Goal: Find specific page/section: Find specific page/section

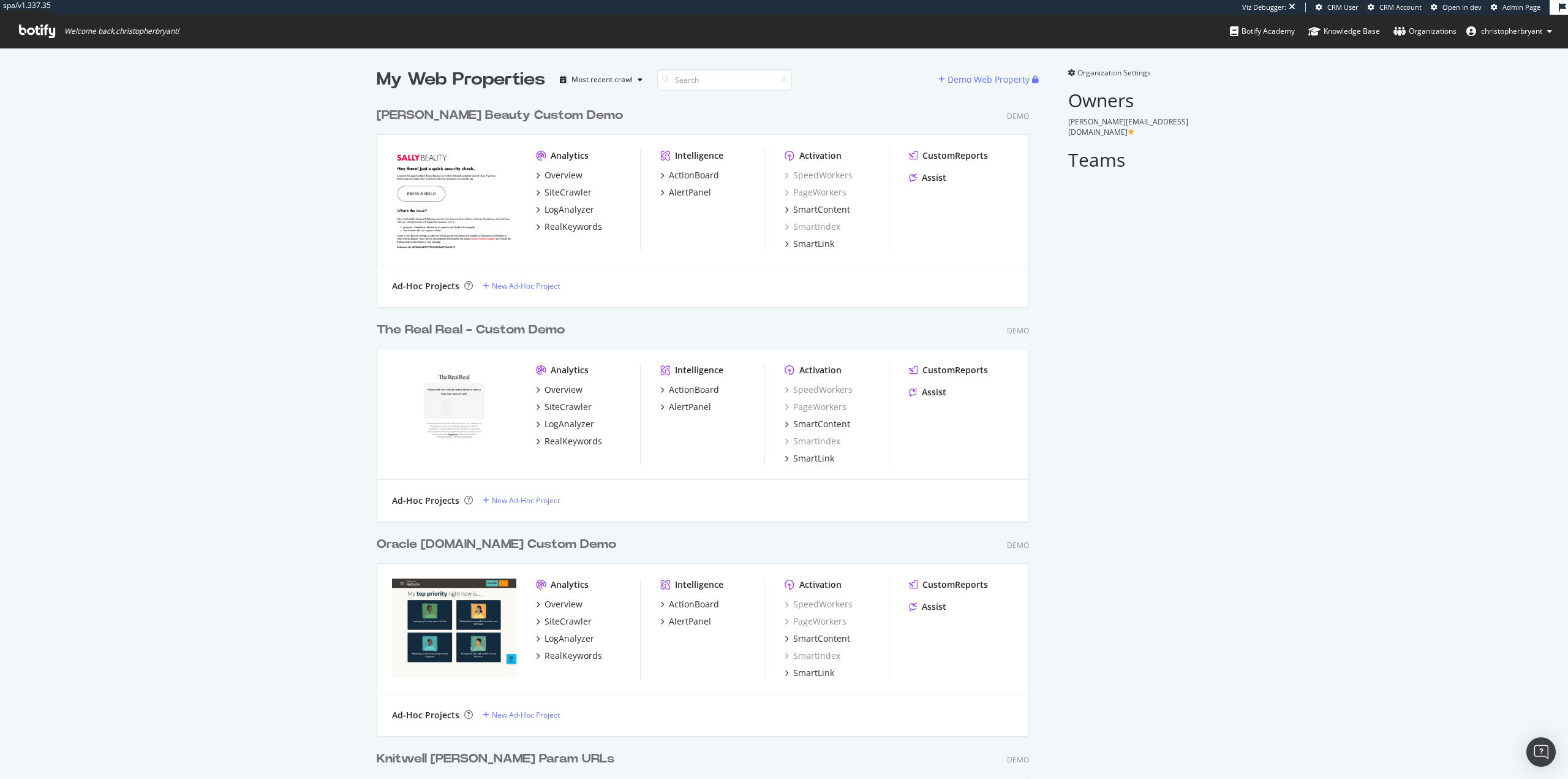
scroll to position [6723, 653]
click at [706, 81] on input at bounding box center [725, 80] width 135 height 22
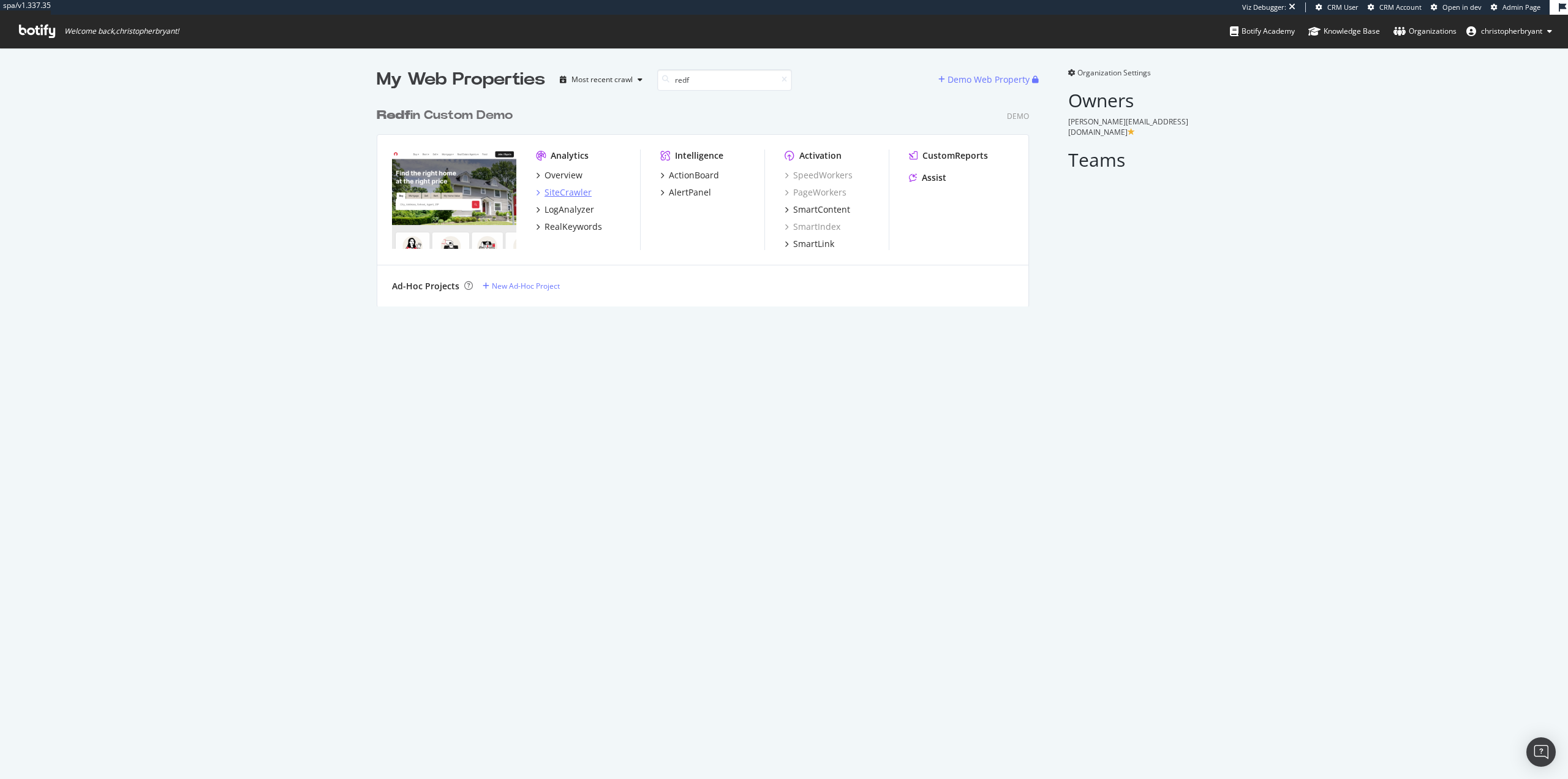
type input "redf"
click at [580, 190] on div "SiteCrawler" at bounding box center [568, 193] width 47 height 13
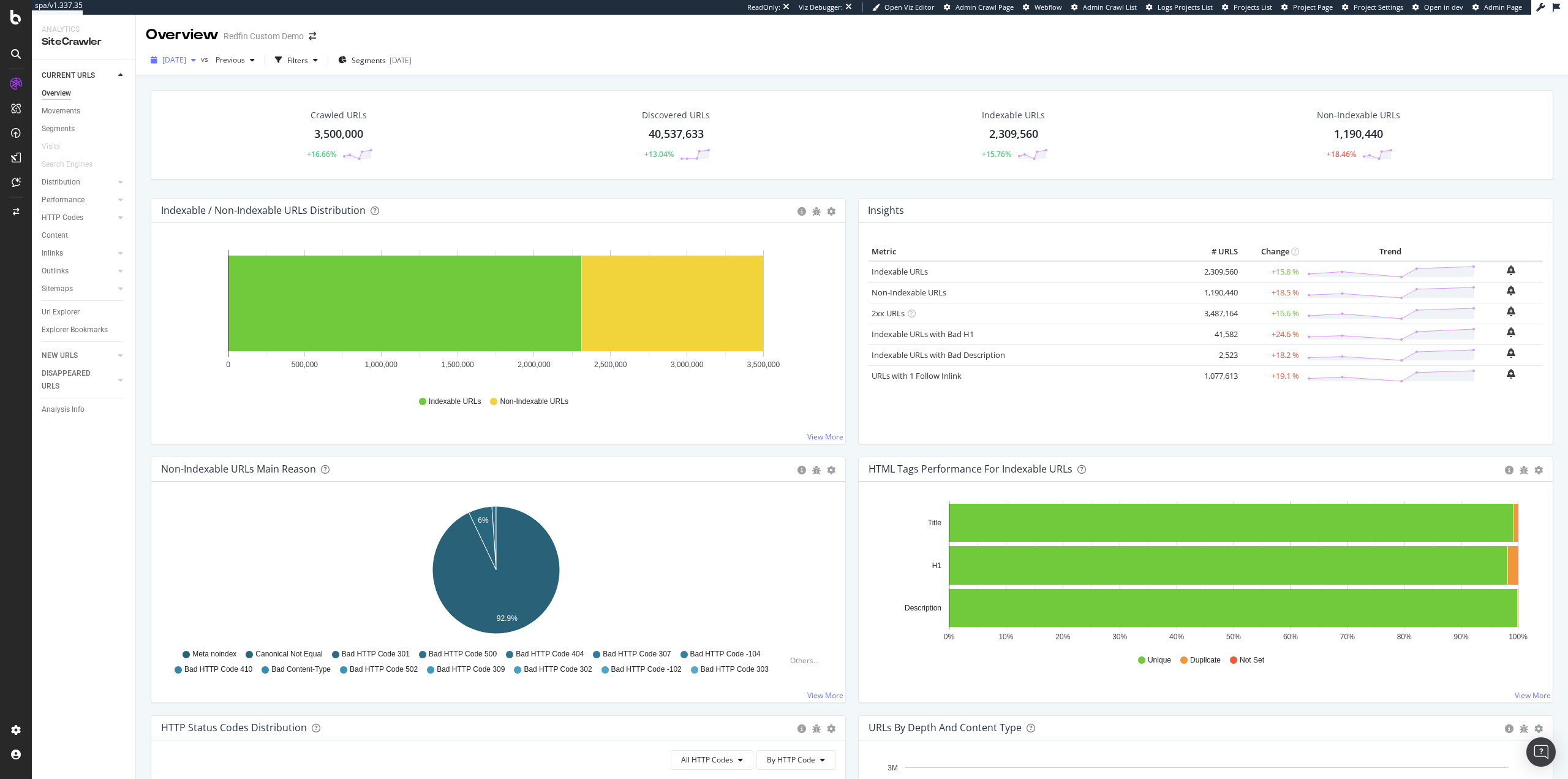
click at [201, 60] on div "button" at bounding box center [194, 60] width 14 height 7
click at [139, 392] on div "Crawled URLs 3,500,000 +16.66% Discovered URLs 40,537,633 +13.04% Indexable URL…" at bounding box center [851, 457] width 1432 height 764
click at [115, 555] on div "CURRENT URLS Overview Movements Segments Visits Search Engines Distribution Top…" at bounding box center [83, 419] width 103 height 719
